Goal: Task Accomplishment & Management: Manage account settings

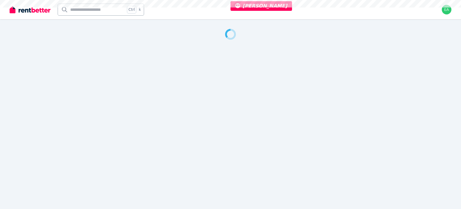
select select "***"
select select "**********"
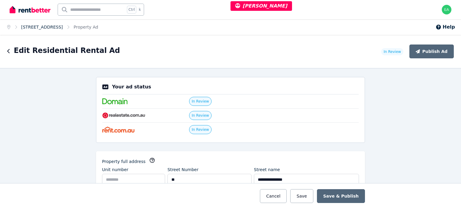
click at [40, 27] on link "44 Sienna Boulevard, Ashfield" at bounding box center [42, 27] width 42 height 5
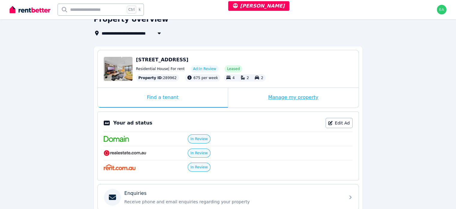
click at [248, 96] on div "Manage my property" at bounding box center [293, 98] width 131 height 20
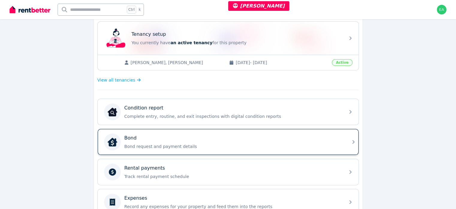
scroll to position [150, 0]
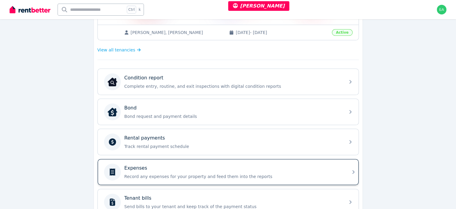
click at [271, 168] on div "Expenses" at bounding box center [233, 167] width 217 height 7
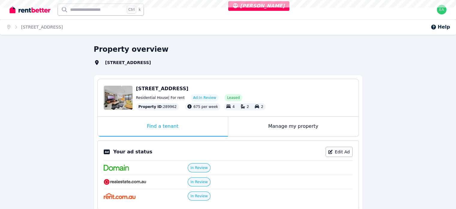
select select "***"
select select "**********"
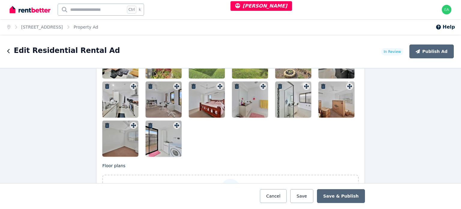
scroll to position [780, 0]
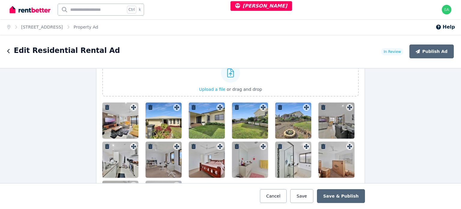
click at [112, 128] on div at bounding box center [120, 120] width 36 height 36
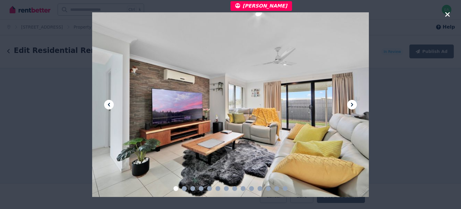
click at [351, 105] on icon at bounding box center [352, 105] width 2 height 4
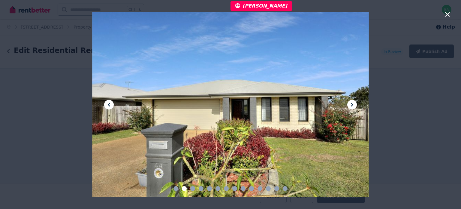
click at [351, 105] on icon at bounding box center [352, 105] width 2 height 4
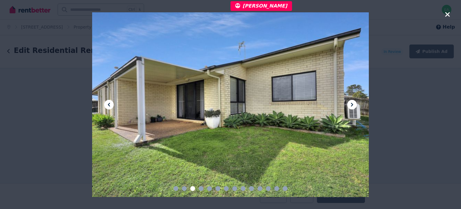
click at [351, 105] on icon at bounding box center [352, 105] width 2 height 4
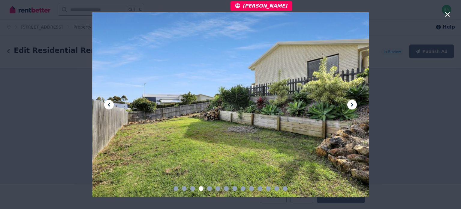
click at [315, 105] on div at bounding box center [230, 104] width 277 height 184
click at [347, 104] on div at bounding box center [230, 104] width 277 height 184
click at [350, 104] on icon at bounding box center [351, 104] width 7 height 7
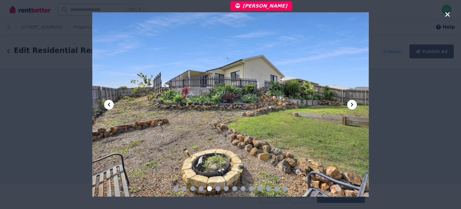
click at [360, 107] on div at bounding box center [230, 104] width 277 height 184
click at [355, 105] on icon at bounding box center [351, 104] width 7 height 7
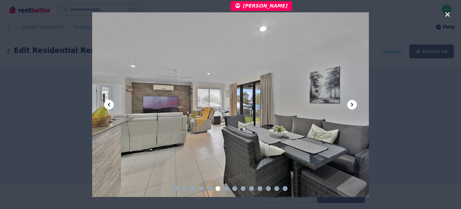
click at [355, 105] on icon at bounding box center [351, 104] width 7 height 7
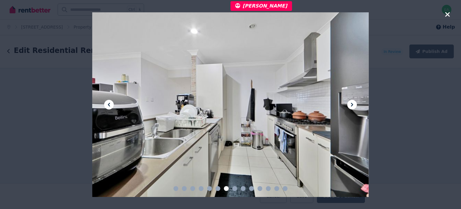
click at [355, 105] on icon at bounding box center [351, 104] width 7 height 7
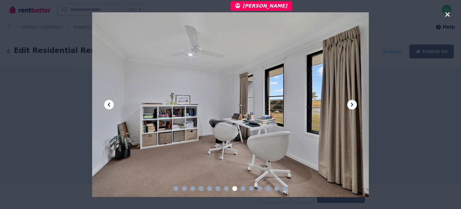
click at [355, 105] on icon at bounding box center [351, 104] width 7 height 7
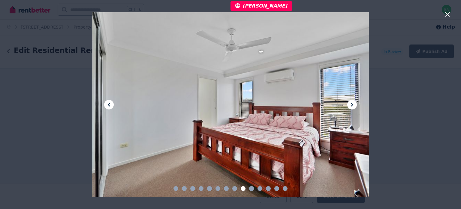
click at [355, 105] on icon at bounding box center [351, 104] width 7 height 7
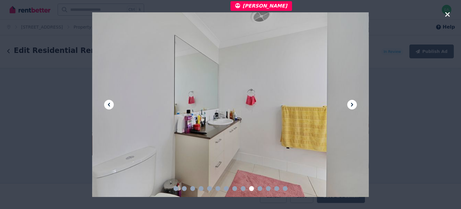
click at [355, 105] on icon at bounding box center [351, 104] width 7 height 7
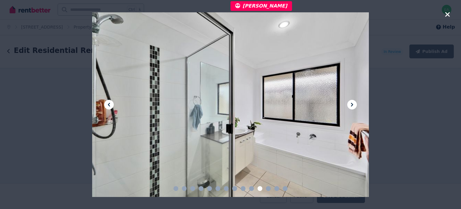
click at [355, 105] on icon at bounding box center [351, 104] width 7 height 7
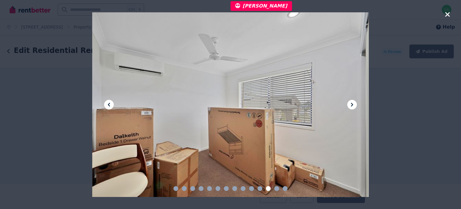
click at [355, 105] on icon at bounding box center [351, 104] width 7 height 7
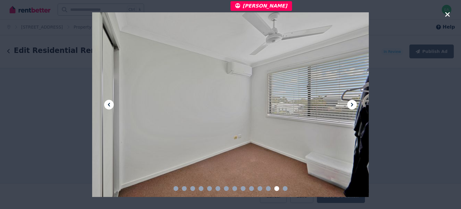
click at [355, 105] on icon at bounding box center [351, 104] width 7 height 7
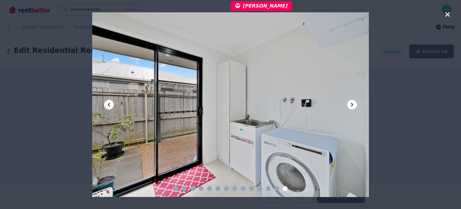
click at [445, 16] on icon "button" at bounding box center [447, 14] width 5 height 5
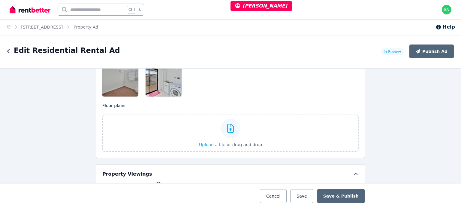
scroll to position [870, 0]
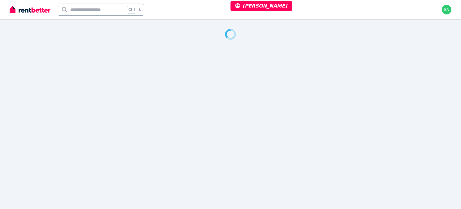
select select "***"
select select "**********"
select select "***"
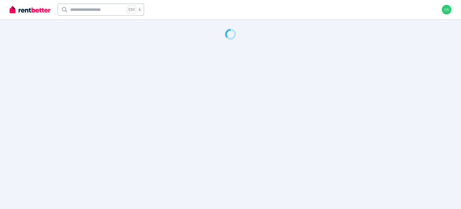
select select "**********"
select select "***"
select select "**********"
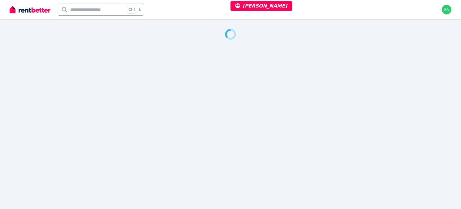
select select "**********"
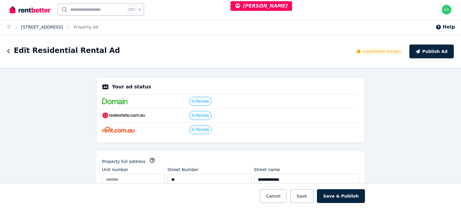
click at [49, 26] on link "32 Victoria Dr, Pacific Pines" at bounding box center [42, 27] width 42 height 5
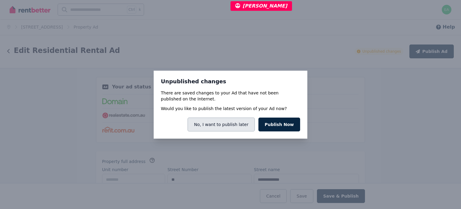
click at [206, 126] on button "No, I want to publish later" at bounding box center [221, 124] width 67 height 14
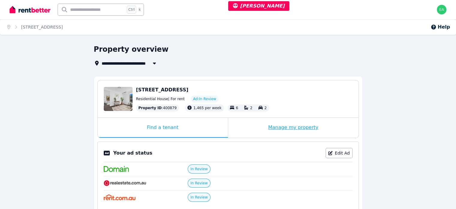
click at [240, 131] on div "Manage my property" at bounding box center [293, 128] width 131 height 20
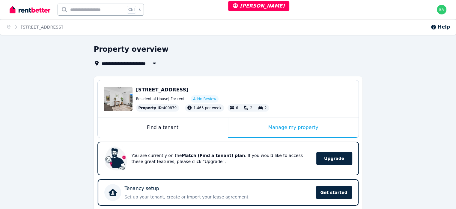
scroll to position [150, 0]
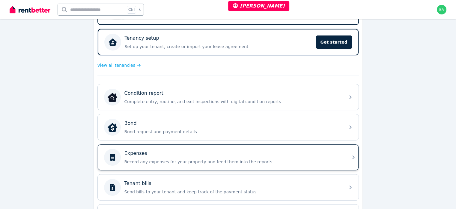
click at [291, 155] on div "Expenses Record any expenses for your property and feed them into the reports" at bounding box center [233, 156] width 217 height 15
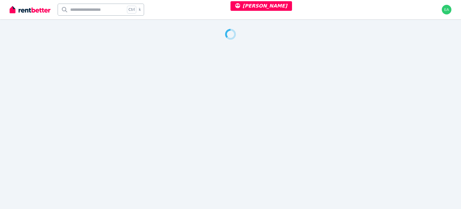
select select "***"
select select "**********"
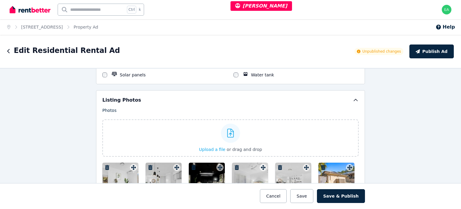
scroll to position [780, 0]
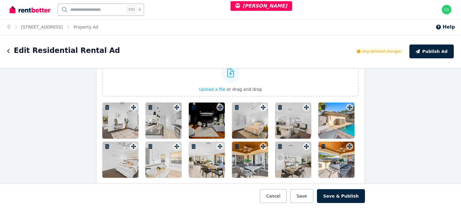
click at [109, 118] on div at bounding box center [120, 120] width 36 height 36
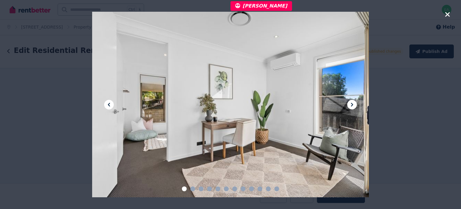
click at [349, 104] on icon at bounding box center [351, 104] width 7 height 7
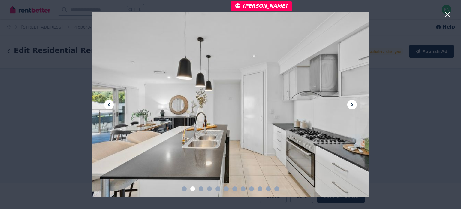
click at [349, 104] on icon at bounding box center [351, 104] width 7 height 7
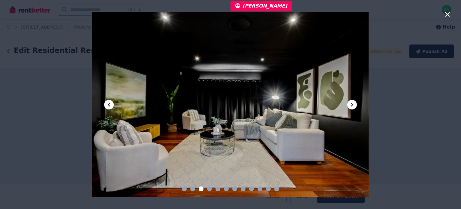
click at [349, 104] on icon at bounding box center [351, 104] width 7 height 7
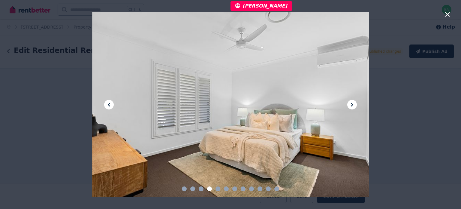
click at [349, 104] on icon at bounding box center [351, 104] width 7 height 7
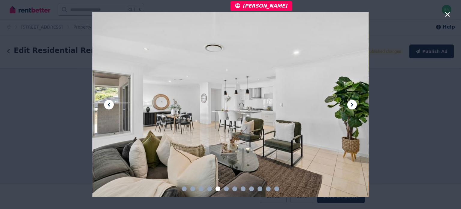
click at [349, 104] on icon at bounding box center [351, 104] width 7 height 7
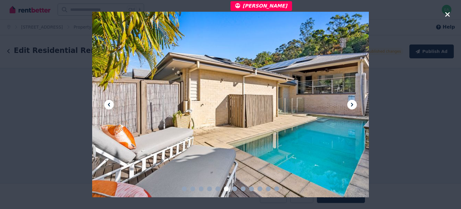
click at [349, 104] on icon at bounding box center [351, 104] width 7 height 7
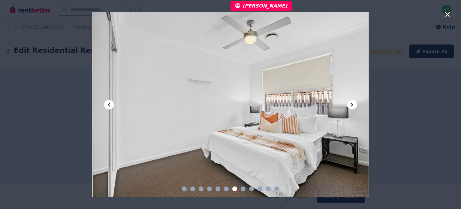
click at [349, 104] on icon at bounding box center [351, 104] width 7 height 7
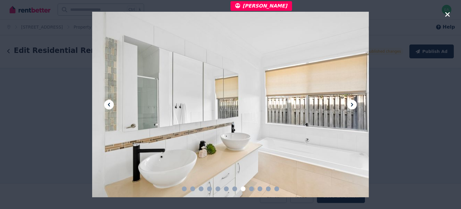
click at [349, 104] on icon at bounding box center [351, 104] width 7 height 7
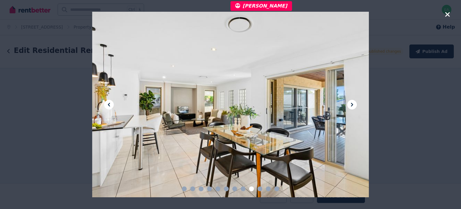
click at [349, 104] on icon at bounding box center [351, 104] width 7 height 7
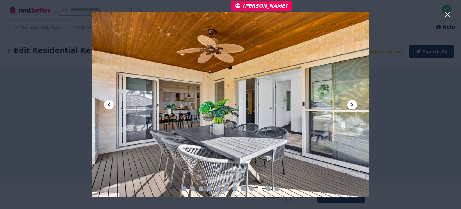
click at [349, 104] on icon at bounding box center [351, 104] width 7 height 7
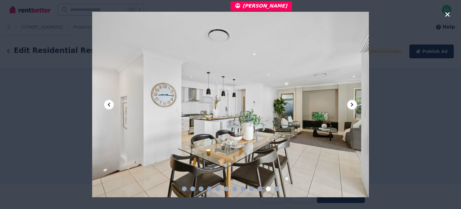
click at [349, 104] on icon at bounding box center [351, 104] width 7 height 7
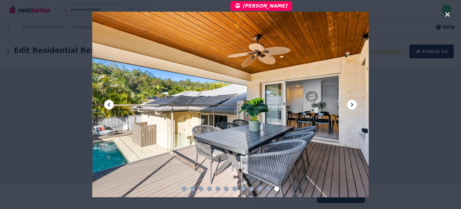
click at [446, 15] on icon "button" at bounding box center [447, 14] width 5 height 7
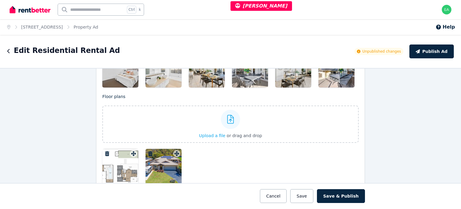
scroll to position [900, 0]
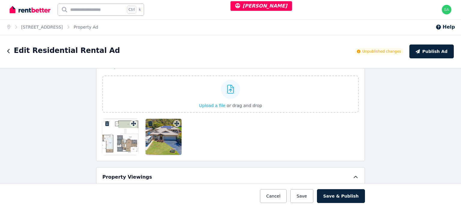
click at [125, 136] on div at bounding box center [120, 137] width 36 height 36
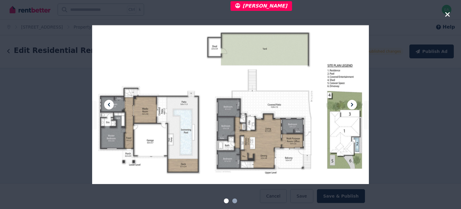
click at [354, 106] on icon at bounding box center [351, 104] width 7 height 7
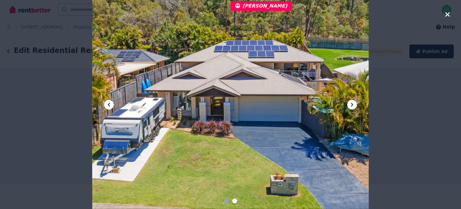
click at [446, 14] on icon "button" at bounding box center [447, 14] width 5 height 7
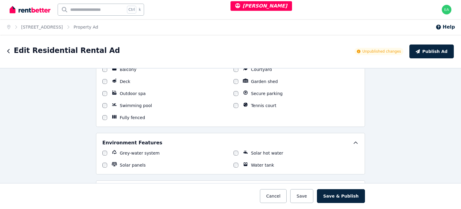
scroll to position [600, 0]
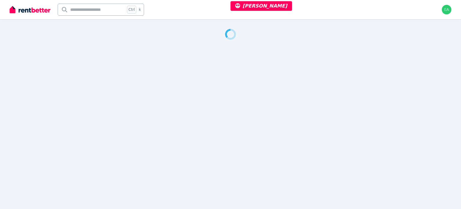
select select "***"
select select "**********"
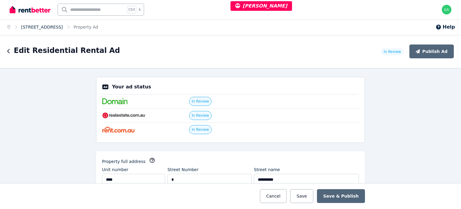
click at [63, 28] on link "[STREET_ADDRESS]" at bounding box center [42, 27] width 42 height 5
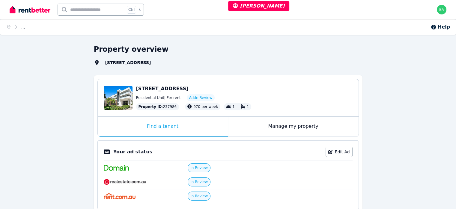
click at [248, 128] on div "Manage my property" at bounding box center [293, 126] width 131 height 20
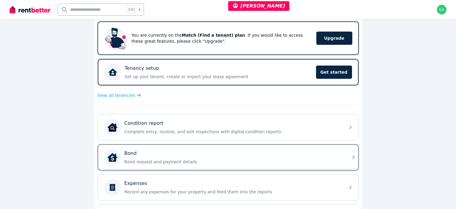
scroll to position [150, 0]
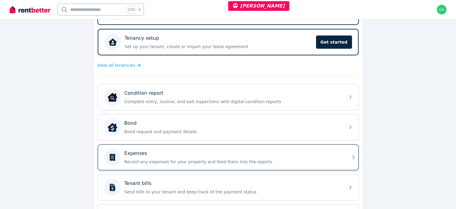
click at [297, 155] on div "Expenses" at bounding box center [233, 152] width 217 height 7
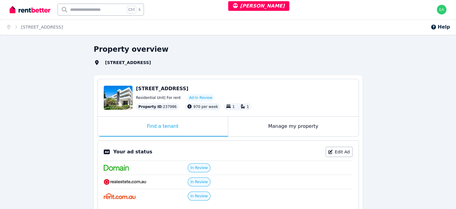
select select "***"
select select "**********"
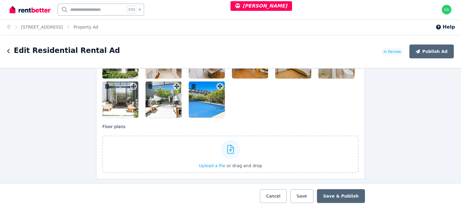
scroll to position [780, 0]
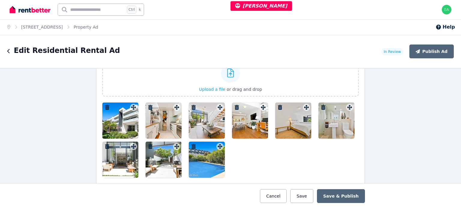
click at [114, 121] on div at bounding box center [120, 120] width 36 height 36
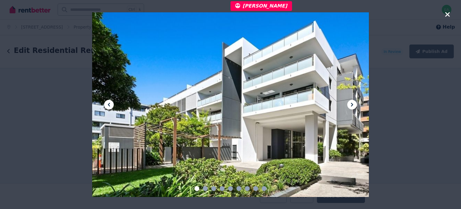
click at [352, 104] on icon at bounding box center [352, 105] width 2 height 4
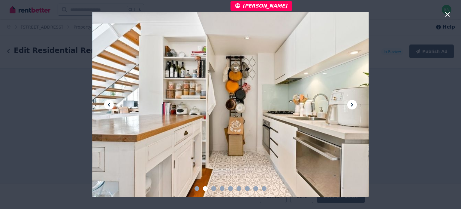
click at [352, 104] on icon at bounding box center [352, 105] width 2 height 4
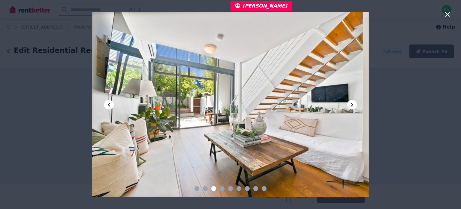
click at [352, 104] on icon at bounding box center [352, 105] width 2 height 4
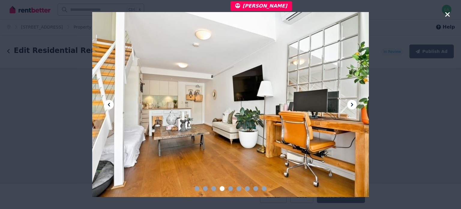
click at [352, 104] on icon at bounding box center [352, 105] width 2 height 4
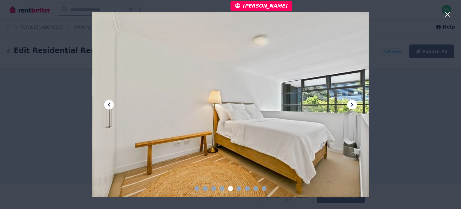
click at [352, 104] on icon at bounding box center [352, 105] width 2 height 4
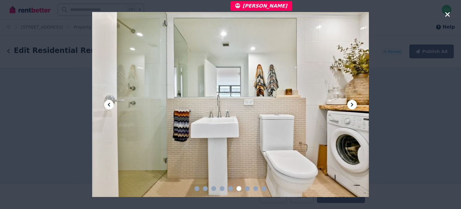
click at [352, 104] on icon at bounding box center [352, 105] width 2 height 4
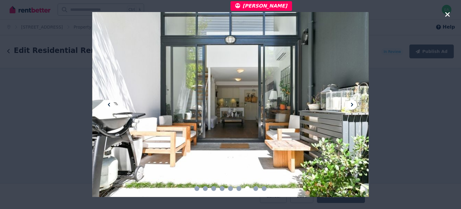
click at [352, 104] on icon at bounding box center [352, 105] width 2 height 4
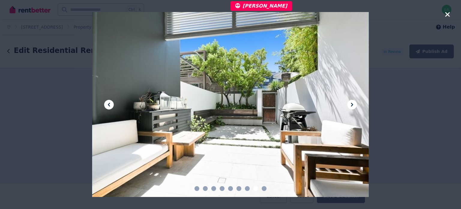
click at [352, 104] on icon at bounding box center [352, 105] width 2 height 4
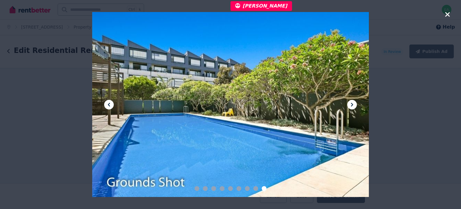
click at [447, 15] on icon "button" at bounding box center [447, 14] width 5 height 7
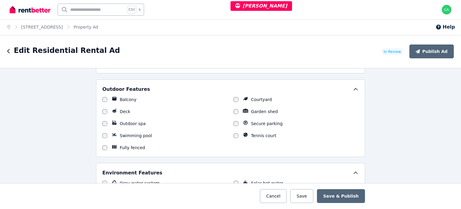
scroll to position [510, 0]
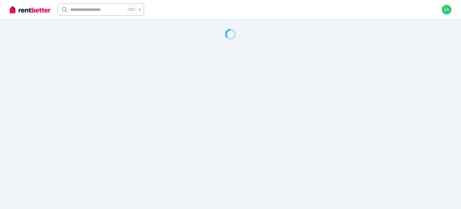
select select "***"
select select "**********"
select select "***"
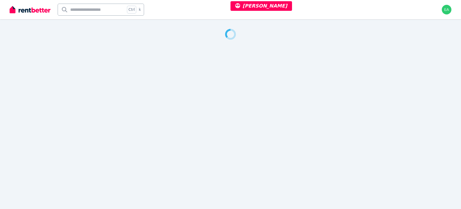
select select "**********"
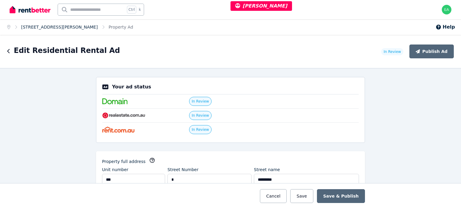
click at [52, 29] on link "[STREET_ADDRESS][PERSON_NAME]" at bounding box center [59, 27] width 77 height 5
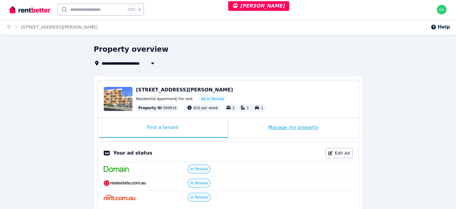
click at [244, 126] on div "Manage my property" at bounding box center [293, 128] width 131 height 20
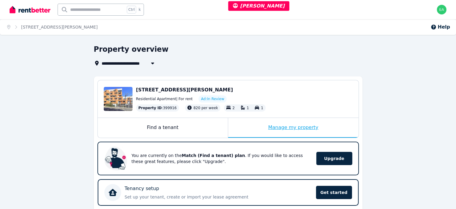
scroll to position [150, 0]
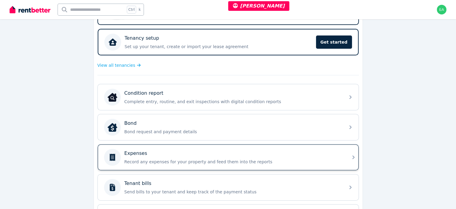
click at [280, 151] on div "Expenses" at bounding box center [233, 152] width 217 height 7
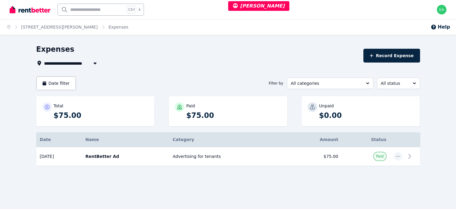
select select "***"
select select "**********"
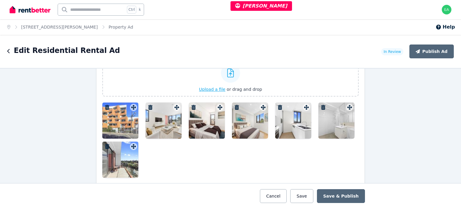
scroll to position [750, 0]
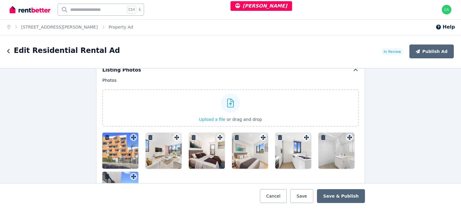
click at [120, 157] on div at bounding box center [120, 150] width 36 height 36
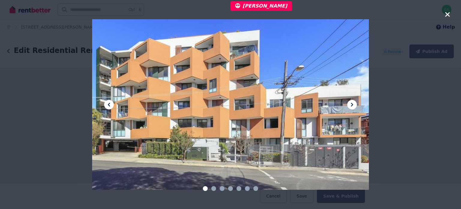
click at [351, 102] on icon at bounding box center [351, 104] width 7 height 7
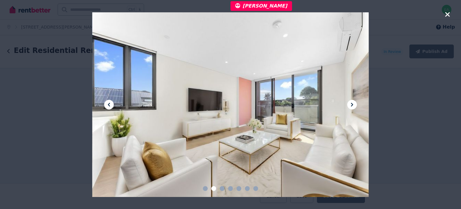
click at [351, 102] on icon at bounding box center [351, 104] width 7 height 7
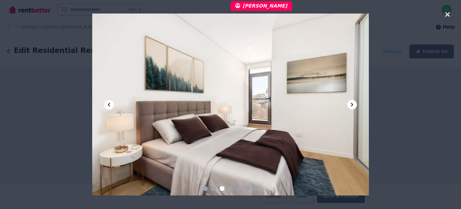
click at [351, 102] on icon at bounding box center [351, 104] width 7 height 7
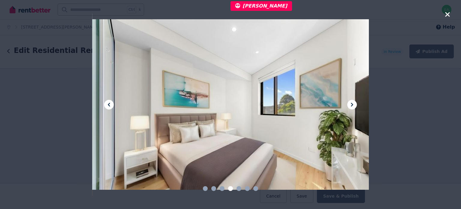
click at [351, 102] on icon at bounding box center [351, 104] width 7 height 7
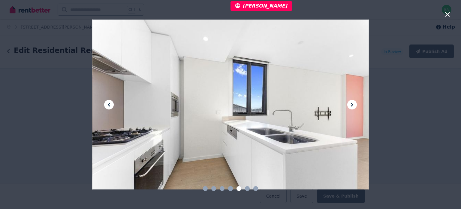
click at [351, 102] on icon at bounding box center [351, 104] width 7 height 7
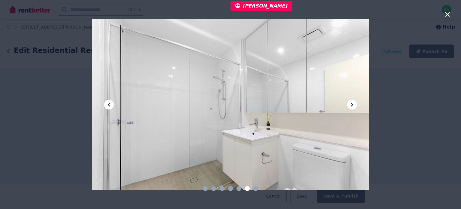
click at [351, 102] on icon at bounding box center [351, 104] width 7 height 7
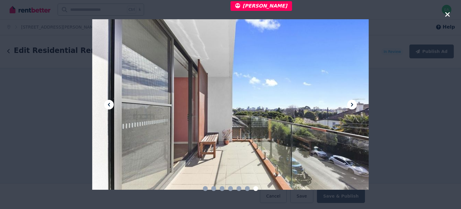
click at [446, 14] on icon "button" at bounding box center [447, 14] width 5 height 7
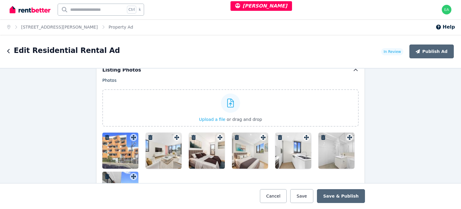
scroll to position [660, 0]
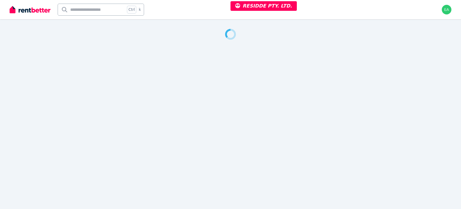
select select "***"
select select "**********"
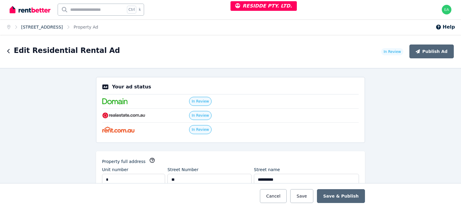
click at [62, 29] on link "[STREET_ADDRESS]" at bounding box center [42, 27] width 42 height 5
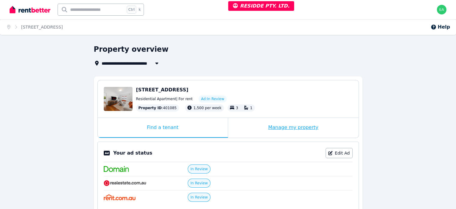
click at [254, 128] on div "Manage my property" at bounding box center [293, 128] width 131 height 20
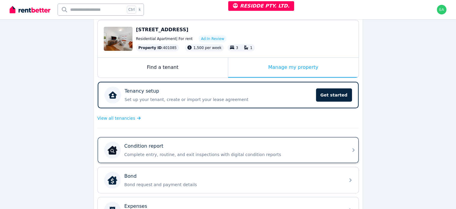
scroll to position [150, 0]
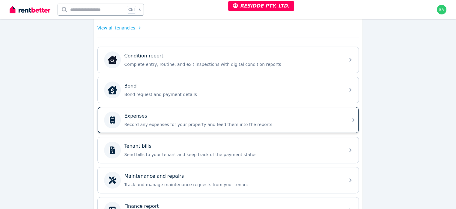
click at [280, 121] on p "Record any expenses for your property and feed them into the reports" at bounding box center [233, 124] width 217 height 6
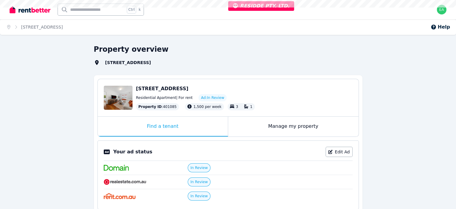
select select "***"
select select "**********"
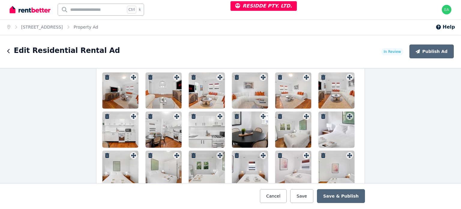
scroll to position [750, 0]
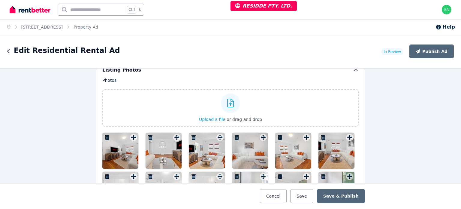
click at [122, 143] on div at bounding box center [120, 150] width 36 height 36
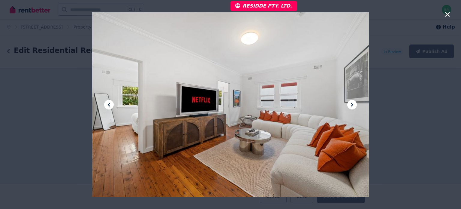
click at [354, 104] on icon at bounding box center [351, 104] width 7 height 7
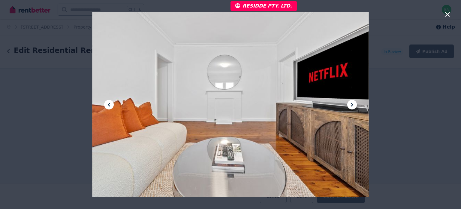
click at [353, 104] on icon at bounding box center [351, 104] width 7 height 7
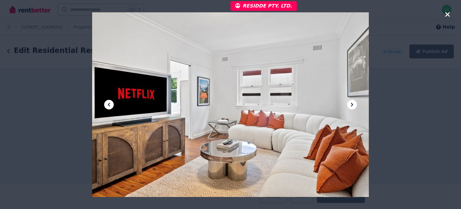
click at [353, 104] on icon at bounding box center [351, 104] width 7 height 7
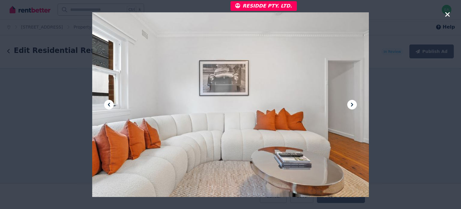
click at [353, 104] on icon at bounding box center [351, 104] width 7 height 7
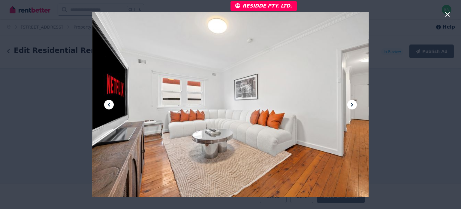
click at [353, 104] on icon at bounding box center [351, 104] width 7 height 7
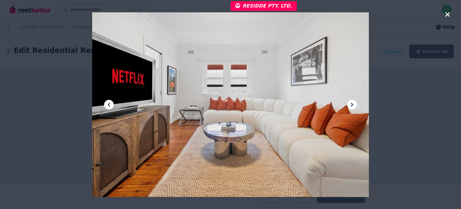
click at [353, 104] on icon at bounding box center [351, 104] width 7 height 7
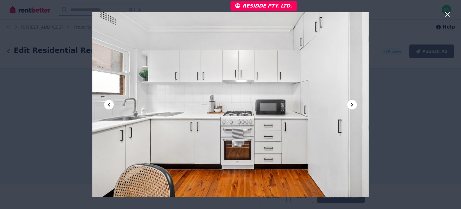
click at [353, 104] on icon at bounding box center [351, 104] width 7 height 7
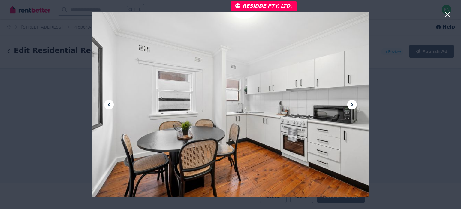
click at [353, 104] on icon at bounding box center [351, 104] width 7 height 7
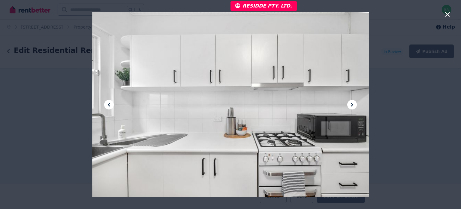
click at [353, 104] on icon at bounding box center [351, 104] width 7 height 7
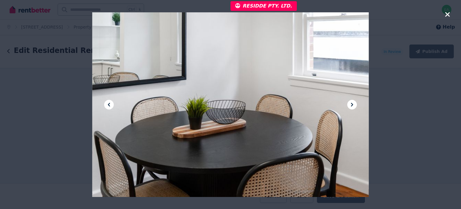
click at [353, 104] on icon at bounding box center [351, 104] width 7 height 7
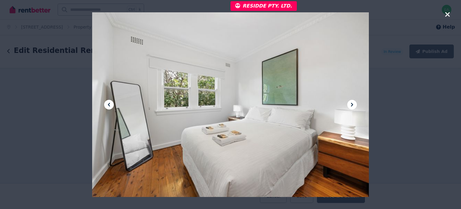
click at [353, 104] on icon at bounding box center [351, 104] width 7 height 7
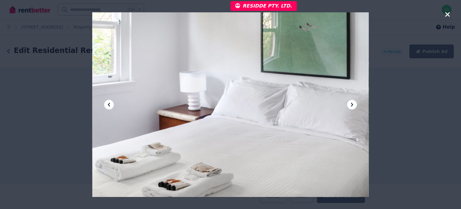
click at [353, 104] on icon at bounding box center [351, 104] width 7 height 7
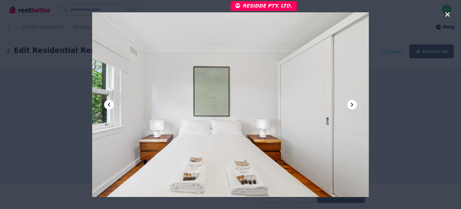
click at [353, 104] on icon at bounding box center [351, 104] width 7 height 7
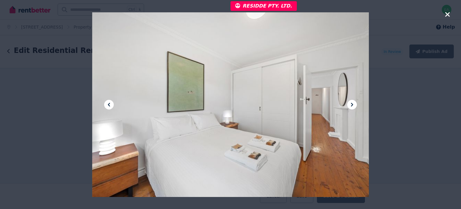
click at [353, 104] on icon at bounding box center [351, 104] width 7 height 7
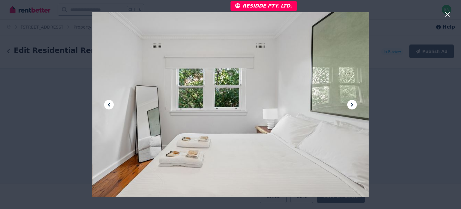
click at [353, 104] on icon at bounding box center [351, 104] width 7 height 7
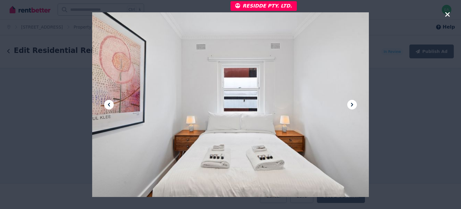
click at [353, 104] on icon at bounding box center [351, 104] width 7 height 7
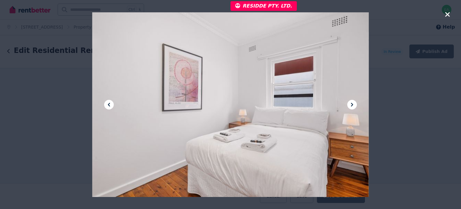
click at [353, 104] on icon at bounding box center [351, 104] width 7 height 7
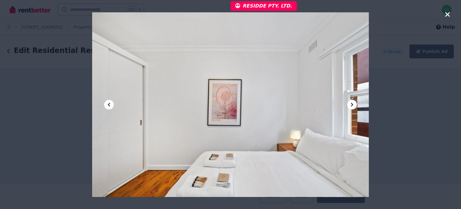
click at [353, 104] on icon at bounding box center [351, 104] width 7 height 7
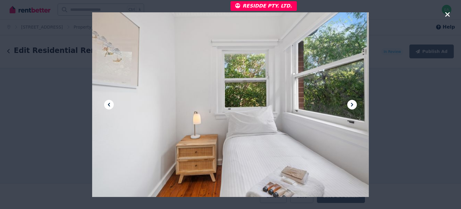
click at [353, 104] on icon at bounding box center [351, 104] width 7 height 7
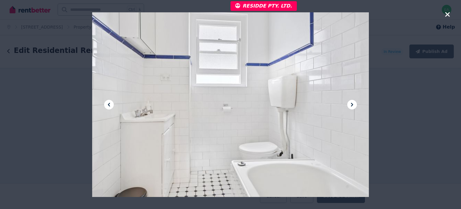
click at [353, 104] on icon at bounding box center [351, 104] width 7 height 7
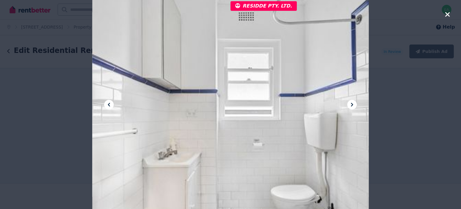
click at [353, 104] on icon at bounding box center [351, 104] width 7 height 7
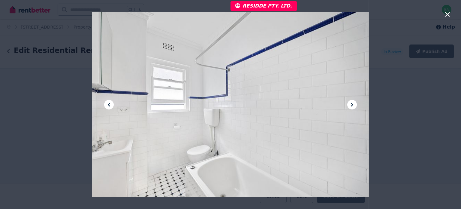
click at [353, 104] on icon at bounding box center [351, 104] width 7 height 7
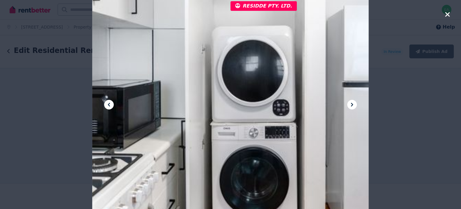
click at [353, 104] on icon at bounding box center [351, 104] width 7 height 7
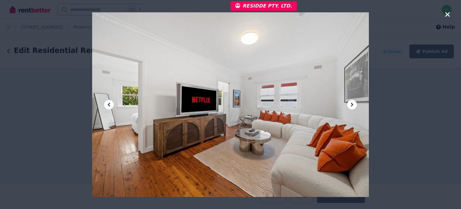
click at [353, 104] on icon at bounding box center [351, 104] width 7 height 7
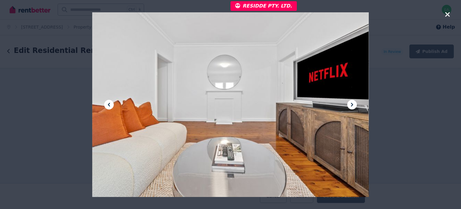
click at [447, 14] on icon "button" at bounding box center [447, 14] width 5 height 5
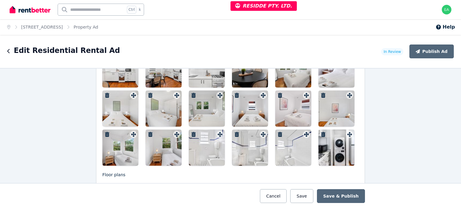
scroll to position [720, 0]
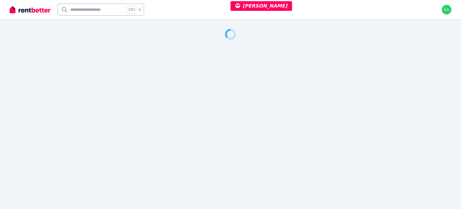
select select "***"
select select "**********"
select select "***"
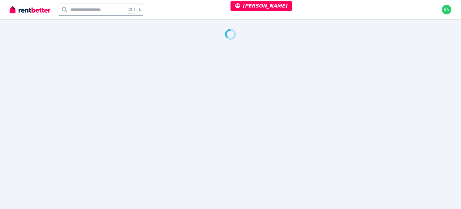
select select "**********"
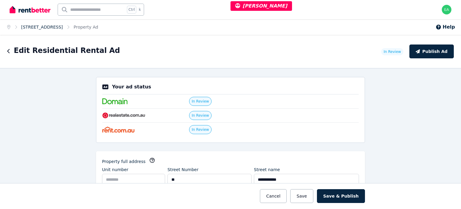
click at [47, 26] on link "[STREET_ADDRESS]" at bounding box center [42, 27] width 42 height 5
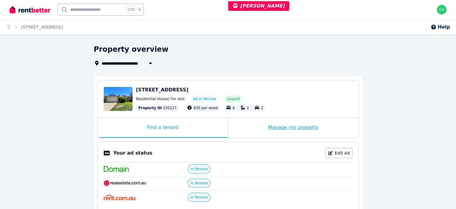
click at [254, 127] on div "Manage my property" at bounding box center [293, 128] width 131 height 20
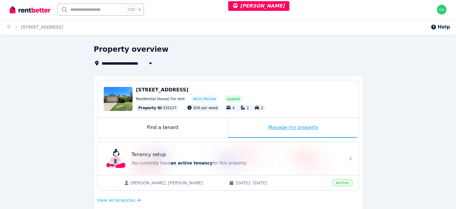
scroll to position [150, 0]
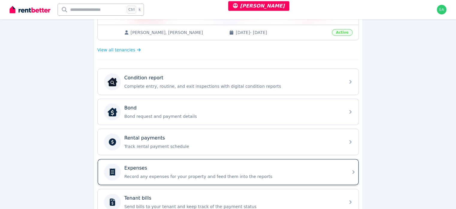
click at [302, 168] on div "Expenses" at bounding box center [233, 167] width 217 height 7
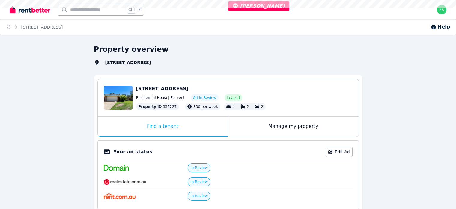
select select "***"
select select "**********"
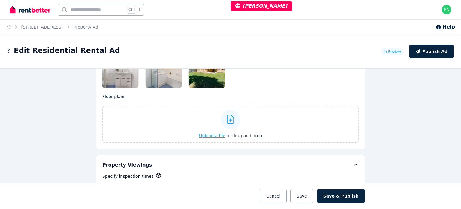
scroll to position [750, 0]
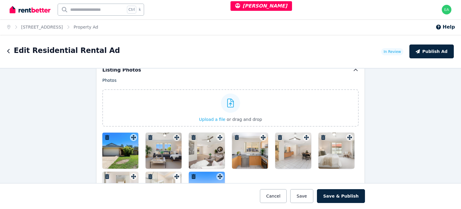
click at [115, 141] on div at bounding box center [120, 150] width 36 height 36
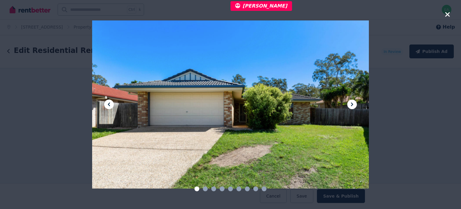
click at [352, 103] on icon at bounding box center [351, 104] width 7 height 7
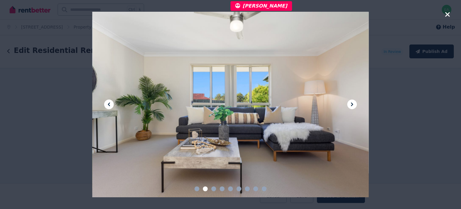
click at [352, 103] on icon at bounding box center [351, 104] width 7 height 7
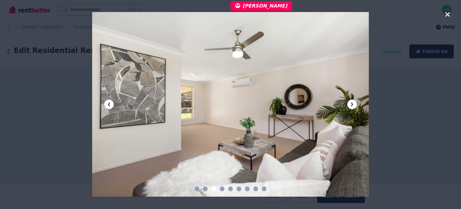
click at [352, 103] on icon at bounding box center [351, 104] width 7 height 7
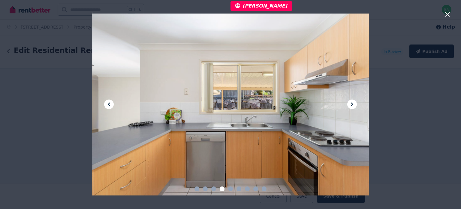
click at [352, 103] on icon at bounding box center [351, 104] width 7 height 7
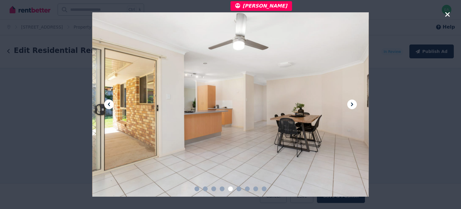
click at [352, 103] on icon at bounding box center [351, 104] width 7 height 7
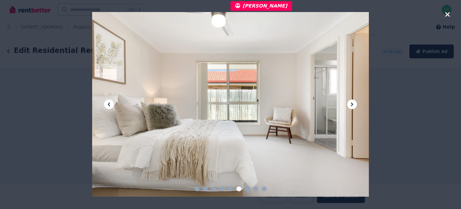
click at [352, 103] on icon at bounding box center [351, 104] width 7 height 7
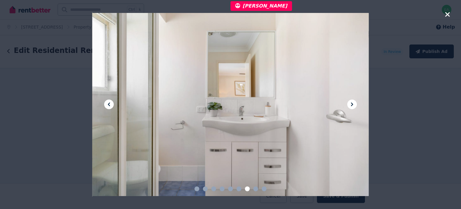
click at [352, 103] on icon at bounding box center [351, 104] width 7 height 7
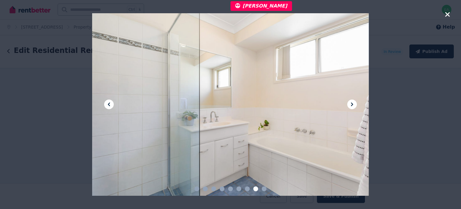
click at [352, 103] on icon at bounding box center [351, 104] width 7 height 7
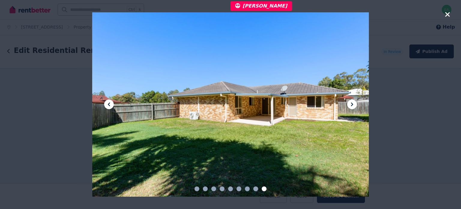
click at [448, 14] on icon "button" at bounding box center [447, 14] width 5 height 5
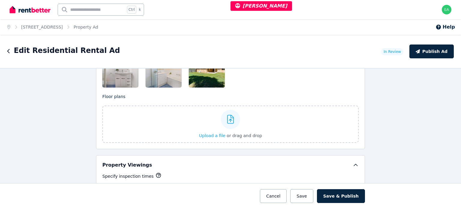
scroll to position [780, 0]
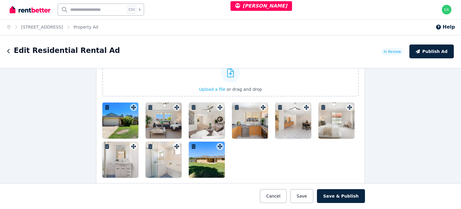
click at [122, 117] on div at bounding box center [120, 120] width 36 height 36
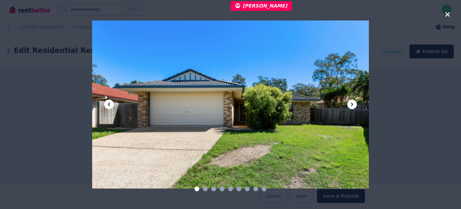
click at [352, 105] on icon at bounding box center [351, 104] width 7 height 7
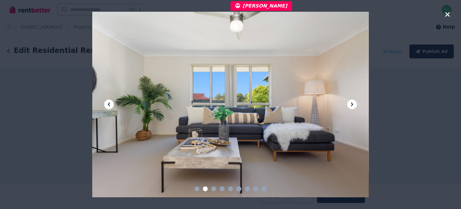
click at [352, 105] on icon at bounding box center [351, 104] width 7 height 7
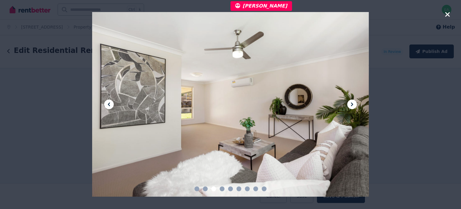
click at [352, 105] on icon at bounding box center [351, 104] width 7 height 7
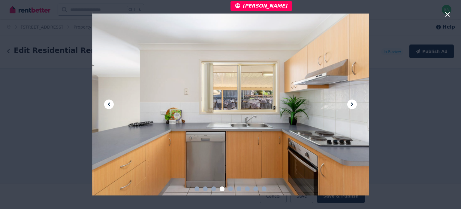
click at [352, 105] on icon at bounding box center [351, 104] width 7 height 7
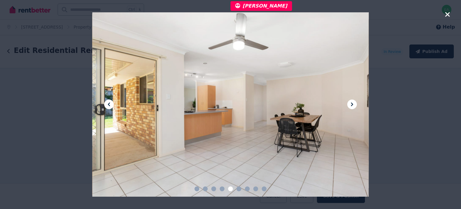
click at [352, 105] on icon at bounding box center [351, 104] width 7 height 7
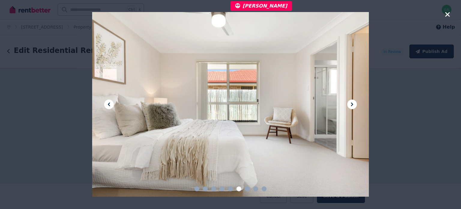
click at [352, 105] on icon at bounding box center [351, 104] width 7 height 7
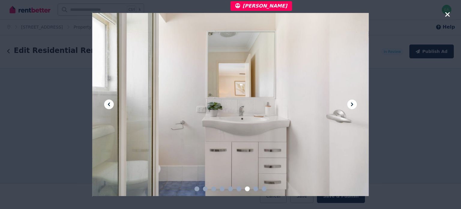
click at [352, 105] on icon at bounding box center [351, 104] width 7 height 7
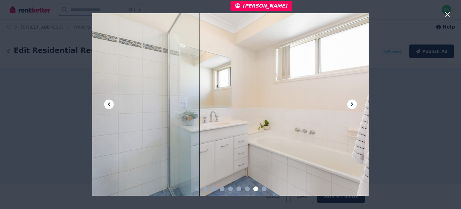
click at [352, 105] on icon at bounding box center [351, 104] width 7 height 7
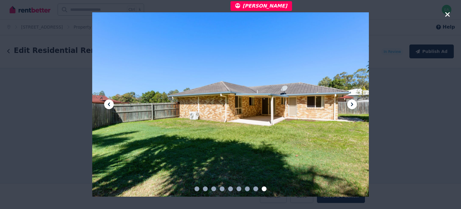
click at [351, 101] on icon at bounding box center [351, 104] width 7 height 7
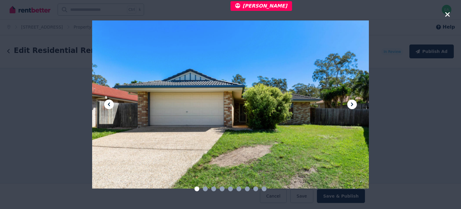
click at [351, 101] on icon at bounding box center [351, 104] width 7 height 7
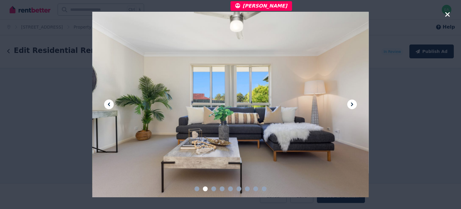
click at [351, 101] on icon at bounding box center [351, 104] width 7 height 7
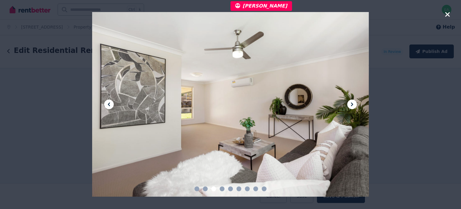
click at [351, 101] on icon at bounding box center [351, 104] width 7 height 7
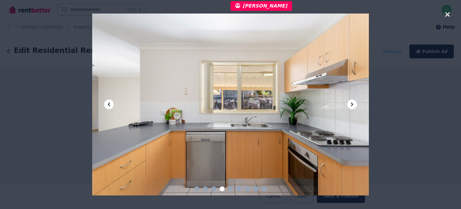
click at [351, 101] on icon at bounding box center [351, 104] width 7 height 7
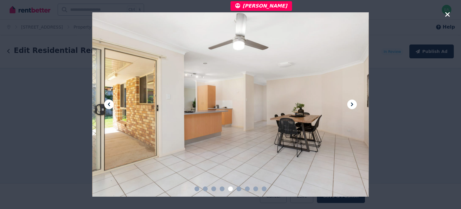
click at [351, 101] on icon at bounding box center [351, 104] width 7 height 7
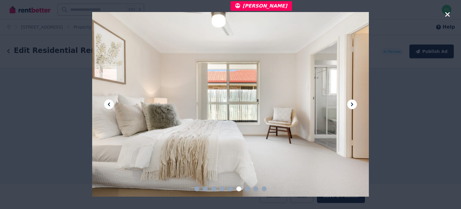
click at [351, 101] on icon at bounding box center [351, 104] width 7 height 7
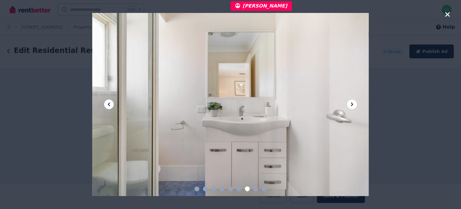
click at [351, 101] on icon at bounding box center [351, 104] width 7 height 7
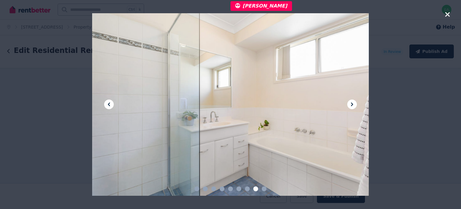
click at [351, 101] on icon at bounding box center [351, 104] width 7 height 7
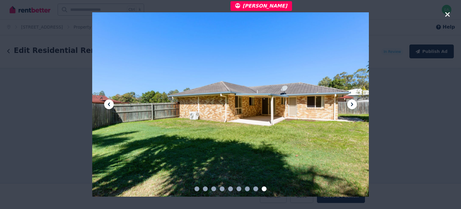
click at [351, 101] on icon at bounding box center [351, 104] width 7 height 7
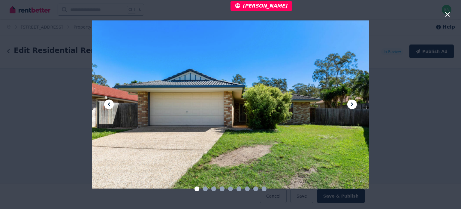
click at [351, 101] on icon at bounding box center [351, 104] width 7 height 7
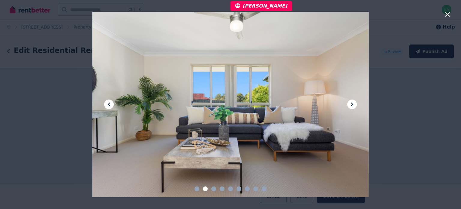
click at [351, 101] on icon at bounding box center [351, 104] width 7 height 7
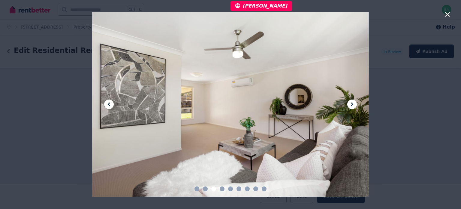
click at [351, 101] on icon at bounding box center [351, 104] width 7 height 7
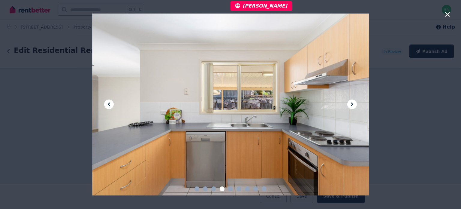
click at [351, 101] on icon at bounding box center [351, 104] width 7 height 7
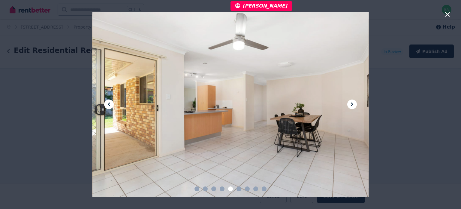
click at [351, 101] on icon at bounding box center [351, 104] width 7 height 7
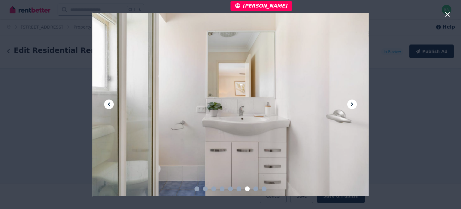
click at [351, 101] on icon at bounding box center [351, 104] width 7 height 7
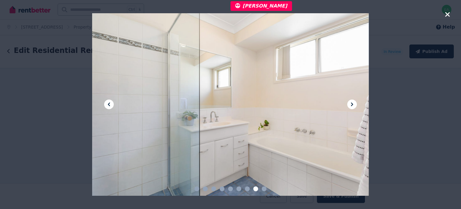
click at [351, 101] on icon at bounding box center [351, 104] width 7 height 7
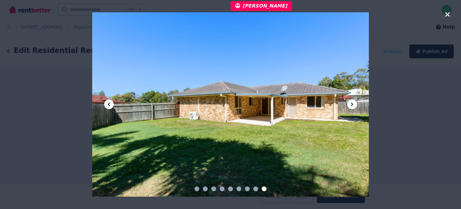
click at [448, 14] on icon "button" at bounding box center [447, 14] width 5 height 7
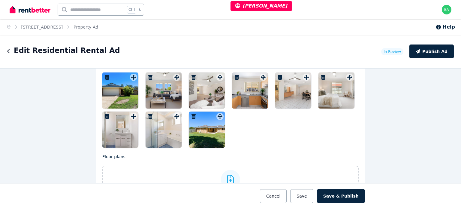
scroll to position [720, 0]
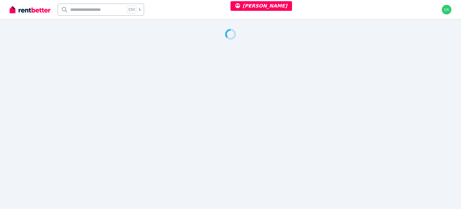
select select "***"
select select "**********"
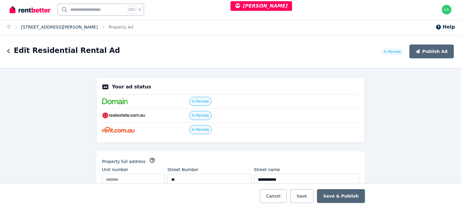
click at [37, 26] on link "[STREET_ADDRESS][PERSON_NAME]" at bounding box center [59, 27] width 77 height 5
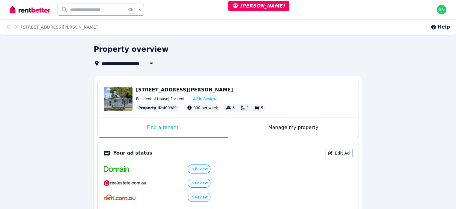
click at [245, 127] on div "Manage my property" at bounding box center [293, 128] width 131 height 20
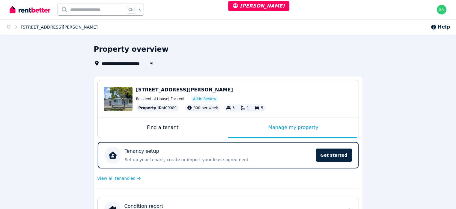
click at [45, 25] on link "29 Crossley Ave, Tingalpa" at bounding box center [59, 27] width 77 height 5
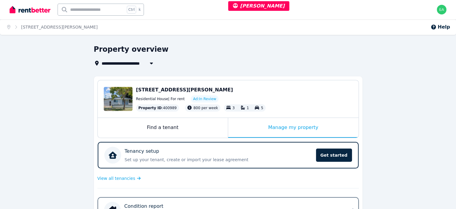
scroll to position [120, 0]
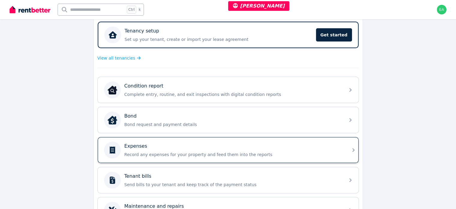
click at [260, 152] on p "Record any expenses for your property and feed them into the reports" at bounding box center [233, 154] width 217 height 6
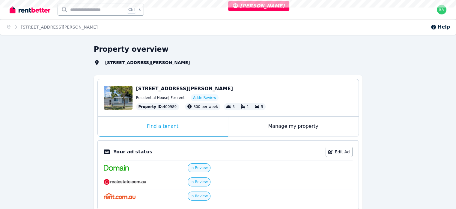
select select "***"
select select "**********"
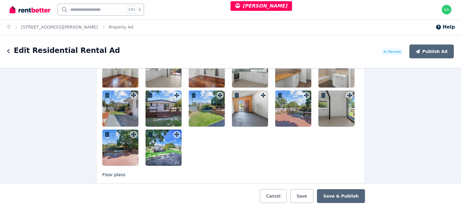
scroll to position [780, 0]
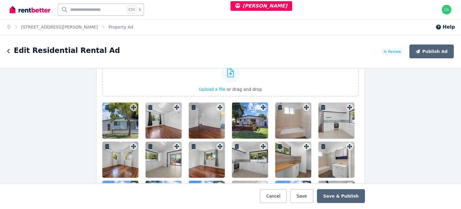
click at [119, 118] on div at bounding box center [120, 120] width 36 height 36
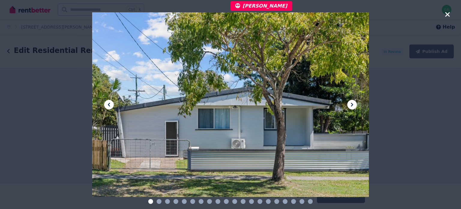
click at [348, 107] on icon at bounding box center [351, 104] width 7 height 7
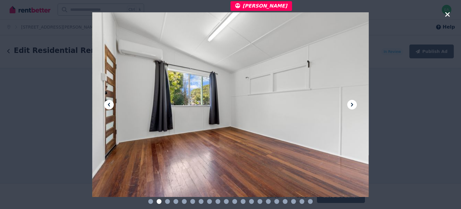
click at [317, 107] on div at bounding box center [230, 104] width 277 height 210
click at [353, 104] on icon at bounding box center [351, 104] width 7 height 7
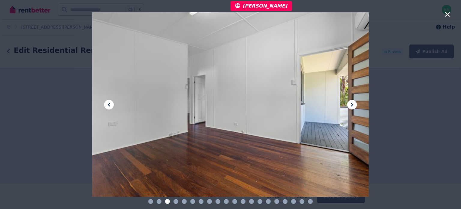
click at [353, 104] on icon at bounding box center [351, 104] width 7 height 7
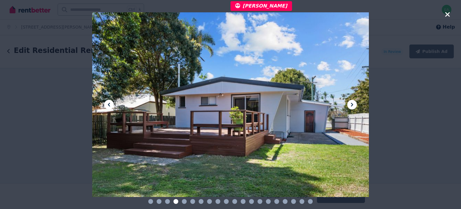
click at [353, 104] on icon at bounding box center [351, 104] width 7 height 7
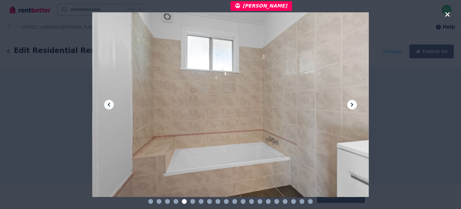
click at [353, 104] on icon at bounding box center [351, 104] width 7 height 7
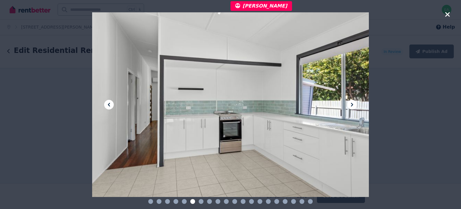
click at [350, 102] on icon at bounding box center [351, 104] width 7 height 7
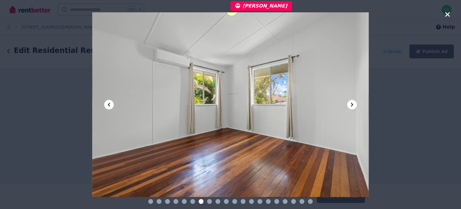
click at [350, 102] on icon at bounding box center [351, 104] width 7 height 7
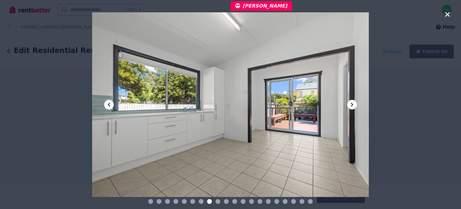
click at [350, 102] on icon at bounding box center [351, 104] width 7 height 7
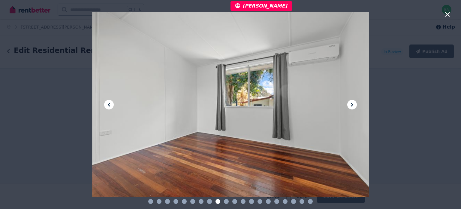
click at [350, 102] on icon at bounding box center [351, 104] width 7 height 7
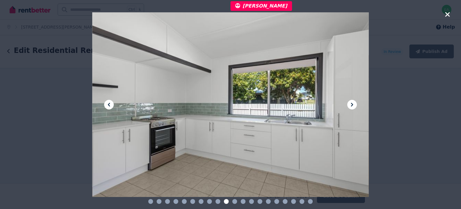
click at [350, 102] on icon at bounding box center [351, 104] width 7 height 7
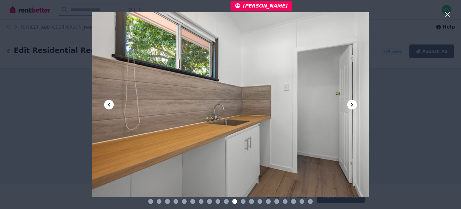
click at [350, 102] on icon at bounding box center [351, 104] width 7 height 7
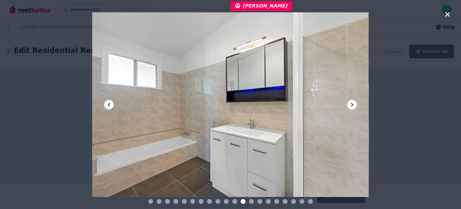
click at [350, 102] on icon at bounding box center [351, 104] width 7 height 7
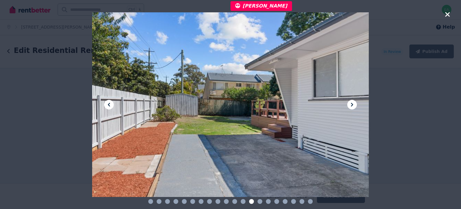
click at [350, 102] on icon at bounding box center [351, 104] width 7 height 7
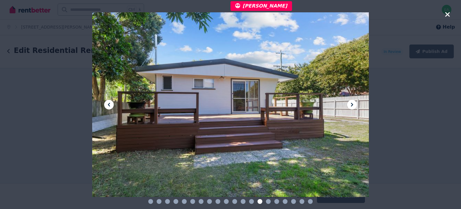
click at [350, 102] on icon at bounding box center [351, 104] width 7 height 7
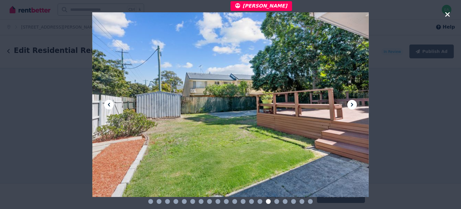
click at [350, 102] on icon at bounding box center [351, 104] width 7 height 7
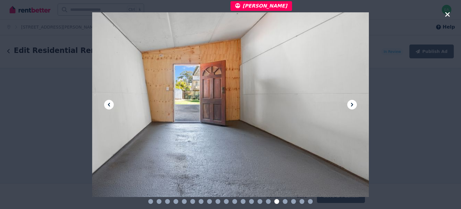
click at [350, 102] on icon at bounding box center [351, 104] width 7 height 7
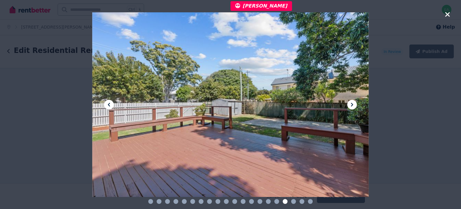
click at [350, 102] on icon at bounding box center [351, 104] width 7 height 7
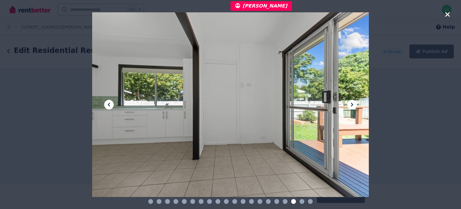
click at [350, 102] on icon at bounding box center [351, 104] width 7 height 7
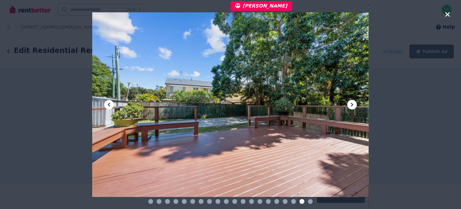
click at [350, 102] on icon at bounding box center [351, 104] width 7 height 7
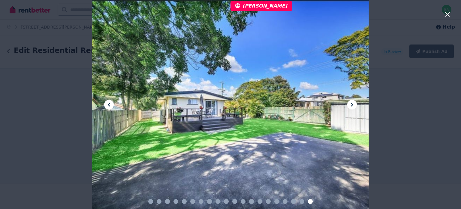
drag, startPoint x: 448, startPoint y: 16, endPoint x: 436, endPoint y: 22, distance: 13.7
click at [448, 15] on icon "button" at bounding box center [447, 14] width 5 height 7
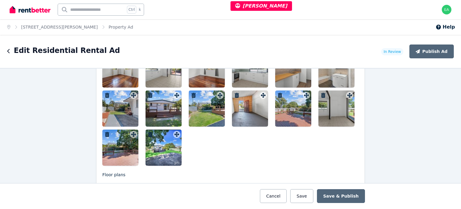
scroll to position [990, 0]
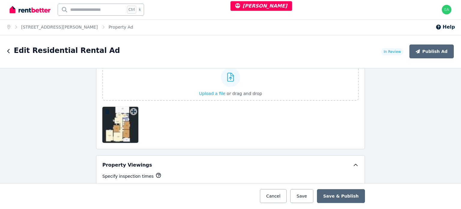
click at [119, 132] on div at bounding box center [120, 125] width 36 height 36
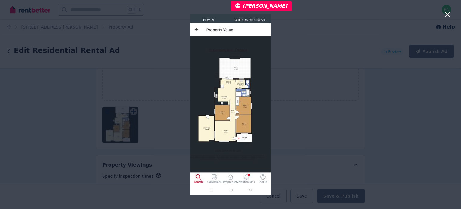
click at [447, 12] on icon "button" at bounding box center [447, 14] width 5 height 7
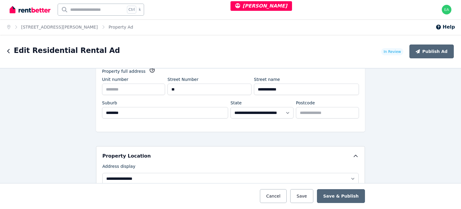
scroll to position [0, 0]
